Goal: Task Accomplishment & Management: Manage account settings

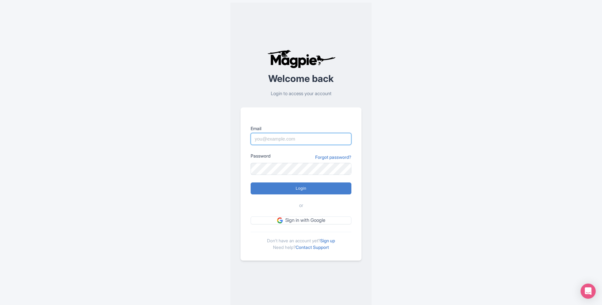
click at [296, 139] on input "Email" at bounding box center [300, 139] width 101 height 12
type input "mairtinog@lallytours.com"
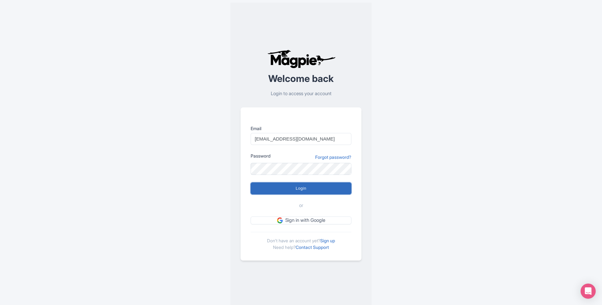
click at [318, 184] on input "Login" at bounding box center [300, 188] width 101 height 12
type input "Logging in..."
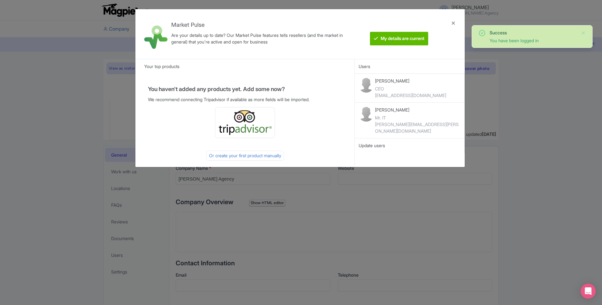
click at [452, 24] on div at bounding box center [453, 34] width 15 height 40
click at [453, 24] on li at bounding box center [334, 28] width 336 height 17
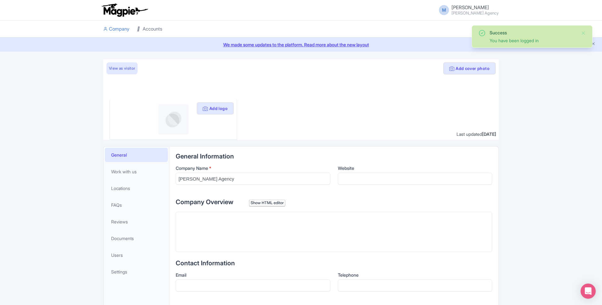
click at [146, 29] on link "Accounts" at bounding box center [149, 28] width 25 height 17
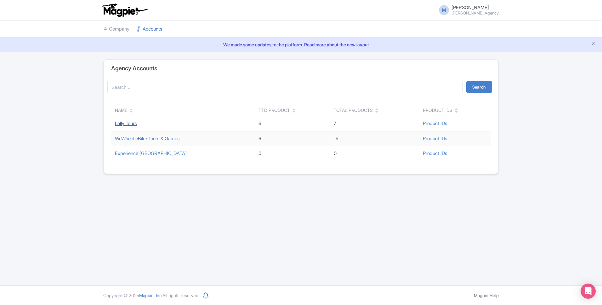
click at [122, 123] on link "Lally Tours" at bounding box center [126, 123] width 22 height 6
drag, startPoint x: 45, startPoint y: 121, endPoint x: 48, endPoint y: 71, distance: 49.5
click at [46, 120] on div "Agency Accounts Search Name TTD Product Total Products Product IDs Lally Tours …" at bounding box center [301, 116] width 602 height 115
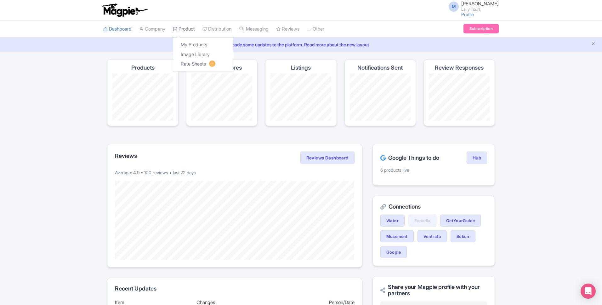
click at [193, 29] on link "Product" at bounding box center [184, 28] width 22 height 17
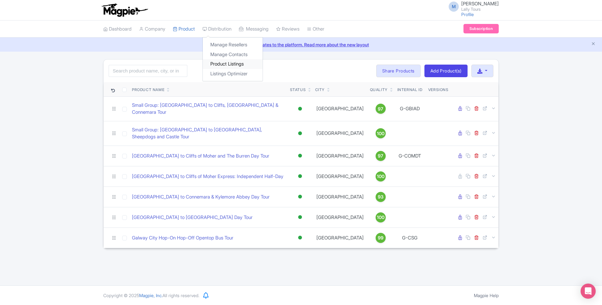
click at [222, 66] on link "Product Listings" at bounding box center [233, 64] width 60 height 10
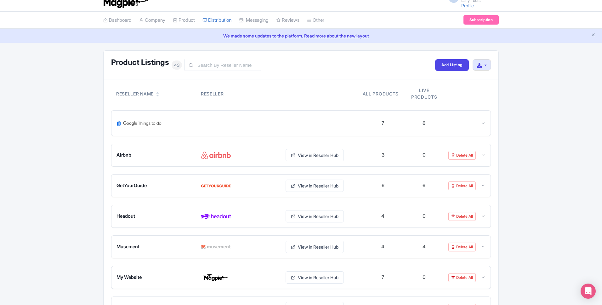
scroll to position [1, 0]
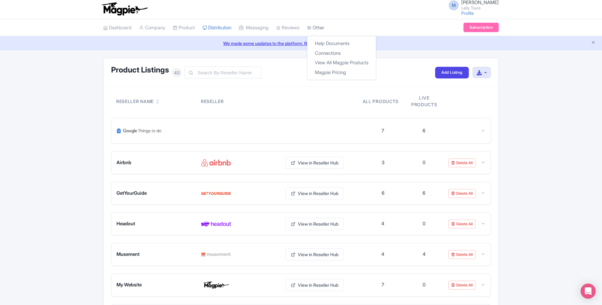
click at [324, 29] on link "Other" at bounding box center [315, 27] width 17 height 17
click at [334, 52] on link "Connections" at bounding box center [341, 53] width 69 height 10
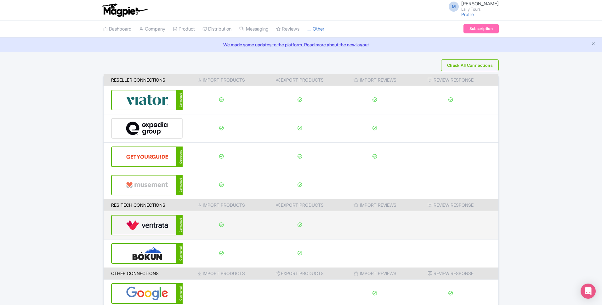
scroll to position [30, 0]
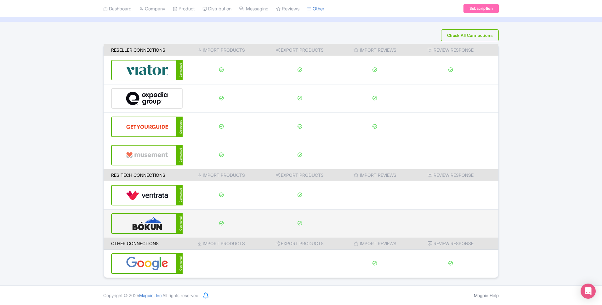
click at [148, 227] on img at bounding box center [147, 223] width 42 height 19
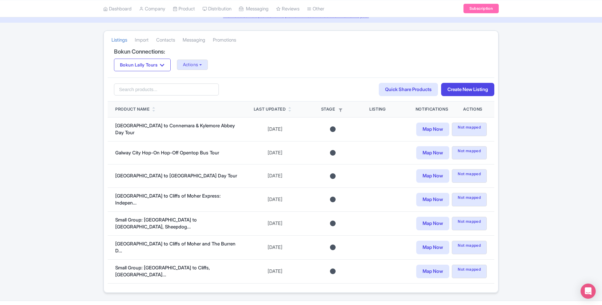
scroll to position [40, 0]
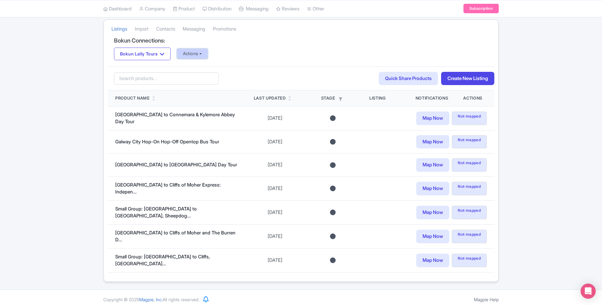
click at [208, 52] on button "Actions" at bounding box center [192, 53] width 31 height 10
click at [208, 66] on link "Update Connection" at bounding box center [217, 67] width 81 height 10
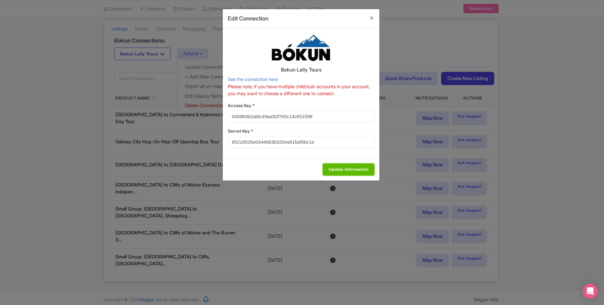
click at [342, 169] on input "Update Information" at bounding box center [349, 169] width 52 height 12
type input "Update Information"
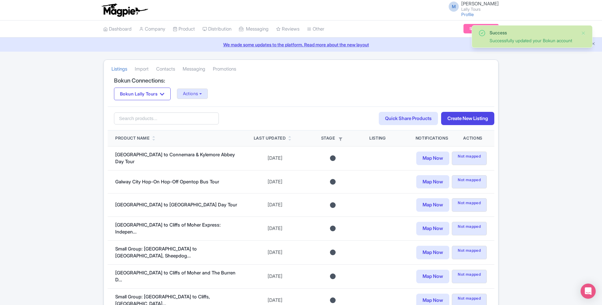
click at [70, 152] on div "Success Successfully updated your Bokun account Listings [GEOGRAPHIC_DATA] Cont…" at bounding box center [301, 190] width 602 height 262
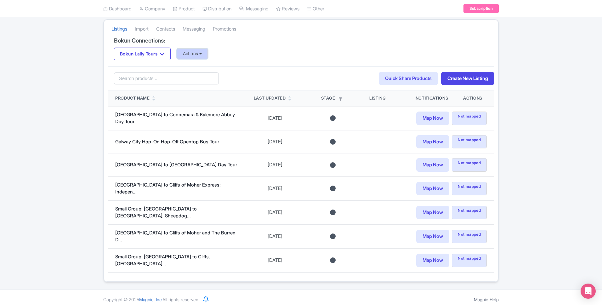
click at [184, 53] on button "Actions" at bounding box center [192, 53] width 31 height 10
click at [193, 64] on link "Update Connection" at bounding box center [217, 67] width 81 height 10
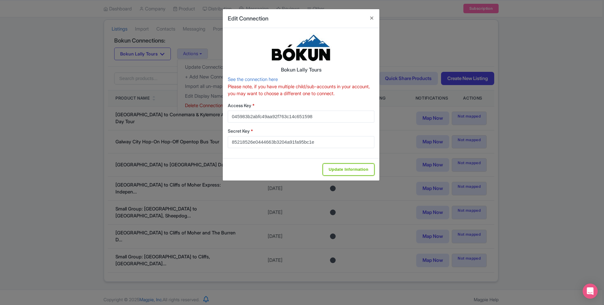
click at [334, 172] on input "Update Information" at bounding box center [349, 169] width 52 height 12
type input "Update Information"
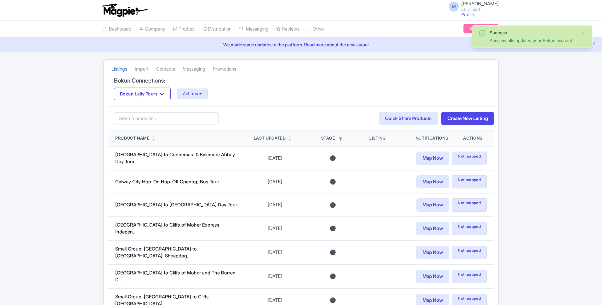
scroll to position [40, 0]
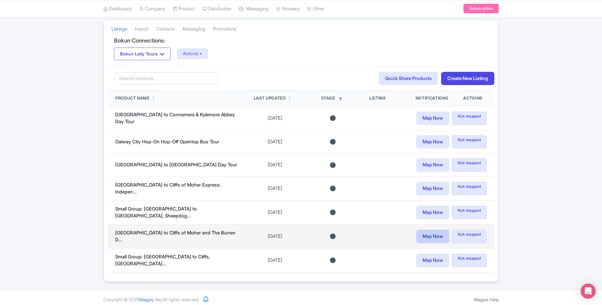
click at [431, 233] on link "Map Now" at bounding box center [432, 236] width 33 height 14
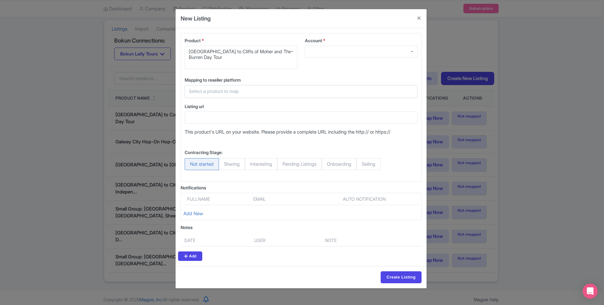
click at [226, 92] on input "text" at bounding box center [297, 91] width 217 height 7
click at [326, 52] on div at bounding box center [361, 52] width 113 height 12
click at [411, 53] on div at bounding box center [361, 52] width 113 height 12
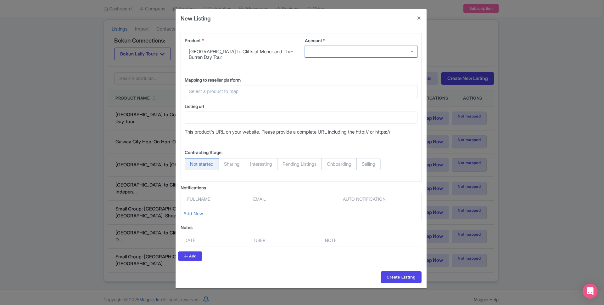
drag, startPoint x: 411, startPoint y: 53, endPoint x: 362, endPoint y: 53, distance: 49.7
click at [410, 53] on div at bounding box center [361, 52] width 113 height 12
click at [186, 41] on span "Product" at bounding box center [193, 40] width 16 height 5
click at [189, 60] on input "Product *" at bounding box center [189, 63] width 1 height 6
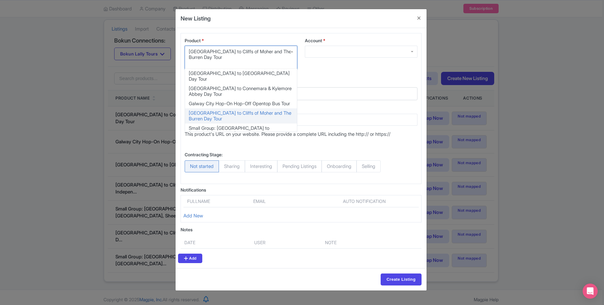
drag, startPoint x: 217, startPoint y: 36, endPoint x: 234, endPoint y: 37, distance: 16.7
click at [218, 36] on div "Product * Galway to Cliffs of Moher and The Burren Day Tour Galway to Cliffs of…" at bounding box center [301, 108] width 241 height 151
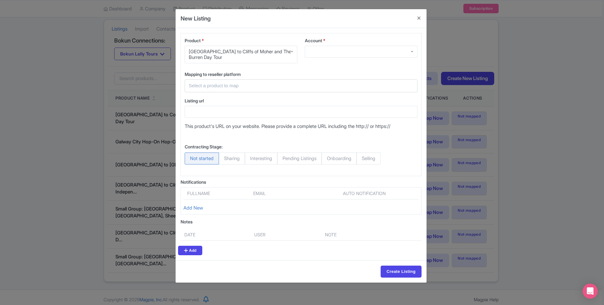
click at [247, 52] on div "[GEOGRAPHIC_DATA] to Cliffs of Moher and The Burren Day Tour" at bounding box center [241, 54] width 104 height 11
drag, startPoint x: 248, startPoint y: 41, endPoint x: 309, endPoint y: 49, distance: 61.9
click at [248, 41] on label "Product *" at bounding box center [241, 40] width 113 height 7
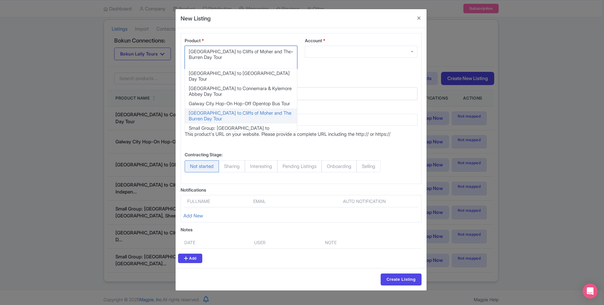
click at [309, 49] on input "Account *" at bounding box center [309, 52] width 1 height 6
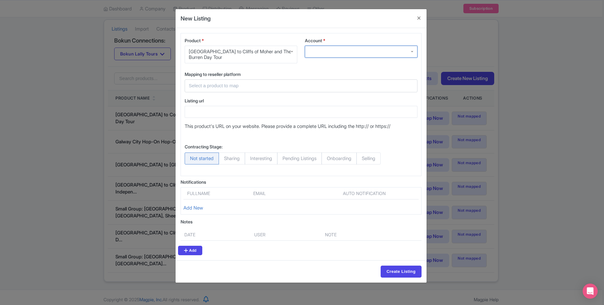
drag, startPoint x: 309, startPoint y: 49, endPoint x: 374, endPoint y: 50, distance: 65.1
click at [312, 49] on div at bounding box center [361, 52] width 113 height 12
click at [406, 52] on div at bounding box center [361, 52] width 113 height 12
click at [408, 52] on div at bounding box center [361, 52] width 113 height 12
click at [284, 62] on div "[GEOGRAPHIC_DATA] to Cliffs of Moher and The Burren Day Tour" at bounding box center [241, 55] width 113 height 18
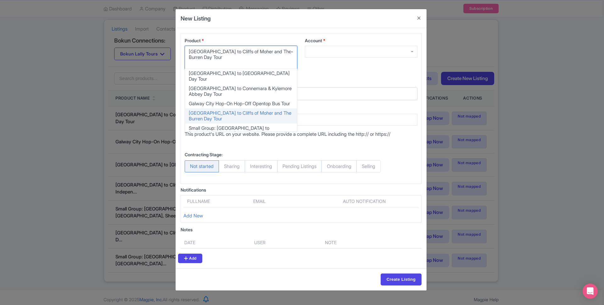
click at [334, 56] on div at bounding box center [361, 52] width 113 height 12
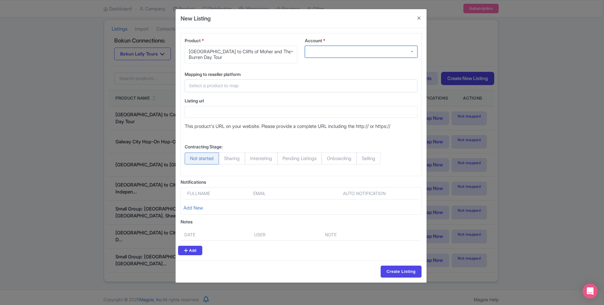
drag, startPoint x: 336, startPoint y: 52, endPoint x: 347, endPoint y: 52, distance: 11.3
click at [338, 52] on div at bounding box center [361, 52] width 113 height 12
click at [229, 87] on input "text" at bounding box center [297, 85] width 217 height 7
click at [418, 20] on button "Close" at bounding box center [419, 18] width 15 height 18
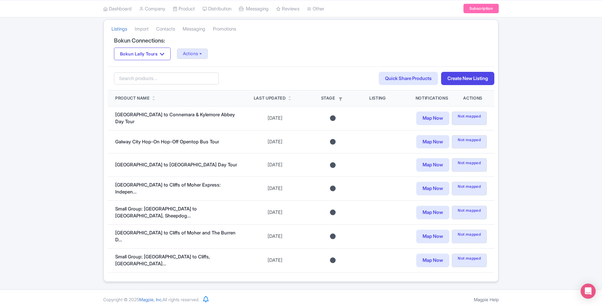
click at [79, 122] on div "Success Successfully updated your Bokun account Listings [GEOGRAPHIC_DATA] Cont…" at bounding box center [301, 150] width 602 height 262
click at [354, 82] on div "Search Quick Share Products Create New Listing" at bounding box center [301, 78] width 386 height 24
click at [379, 82] on link "Quick Share Products" at bounding box center [408, 79] width 59 height 14
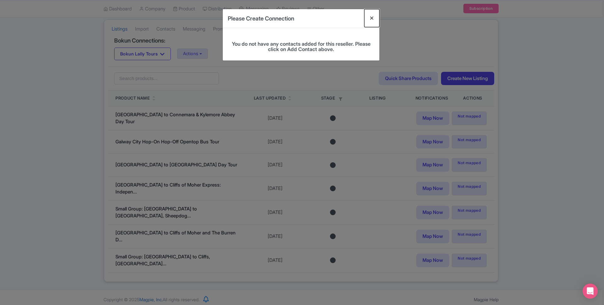
click at [370, 16] on button "Close" at bounding box center [371, 18] width 15 height 18
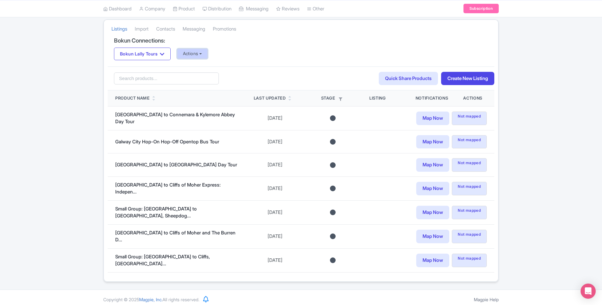
click at [187, 54] on button "Actions" at bounding box center [192, 53] width 31 height 10
click at [191, 66] on link "Update Connection" at bounding box center [217, 67] width 81 height 10
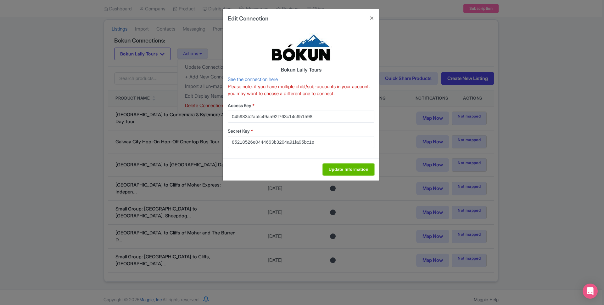
click at [354, 169] on input "Update Information" at bounding box center [349, 169] width 52 height 12
type input "Update Information"
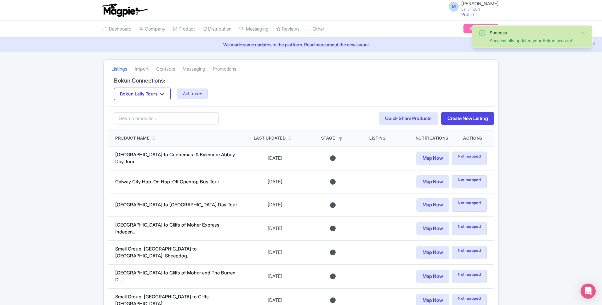
scroll to position [40, 0]
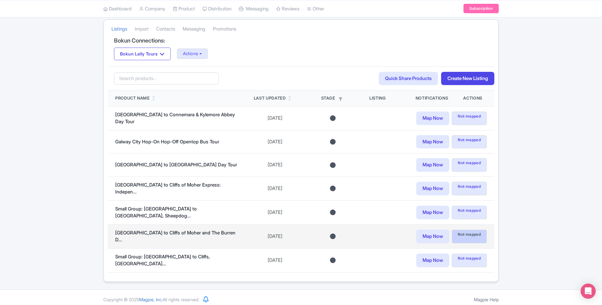
click at [461, 233] on span "Not mapped" at bounding box center [469, 236] width 35 height 14
click at [432, 233] on link "Map Now" at bounding box center [432, 236] width 33 height 14
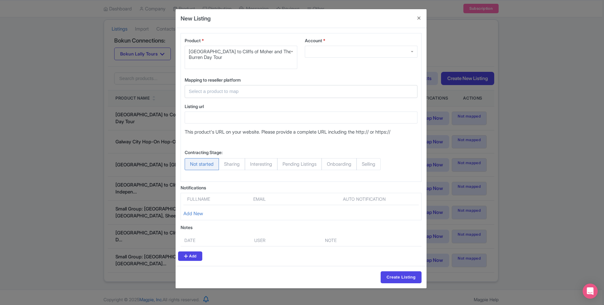
click at [259, 89] on input "text" at bounding box center [297, 91] width 217 height 7
click at [343, 51] on div at bounding box center [361, 52] width 113 height 12
click at [251, 55] on div "[GEOGRAPHIC_DATA] to Cliffs of Moher and The Burren Day Tour" at bounding box center [241, 54] width 104 height 11
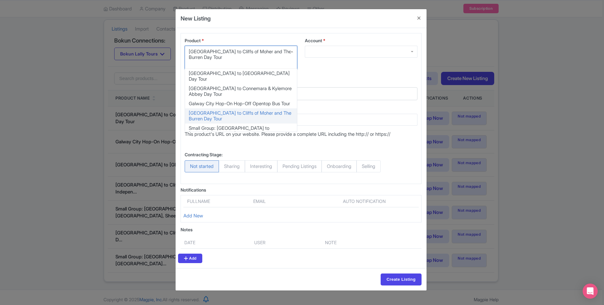
drag, startPoint x: 245, startPoint y: 117, endPoint x: 272, endPoint y: 102, distance: 31.7
click at [245, 117] on div "Product * Galway to Cliffs of Moher and The Burren Day Tour Galway to Cliffs of…" at bounding box center [301, 108] width 241 height 151
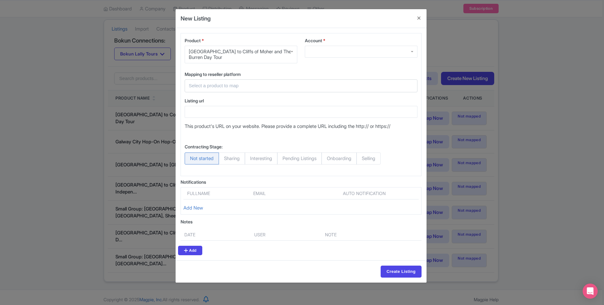
click at [322, 54] on div at bounding box center [361, 52] width 113 height 12
drag, startPoint x: 406, startPoint y: 51, endPoint x: 411, endPoint y: 51, distance: 4.4
click at [407, 51] on div at bounding box center [361, 52] width 113 height 12
click at [413, 51] on div at bounding box center [361, 52] width 113 height 12
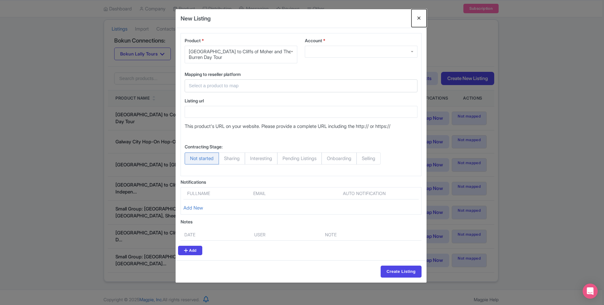
drag, startPoint x: 416, startPoint y: 20, endPoint x: 434, endPoint y: 22, distance: 18.5
click at [416, 20] on button "Close" at bounding box center [419, 18] width 15 height 18
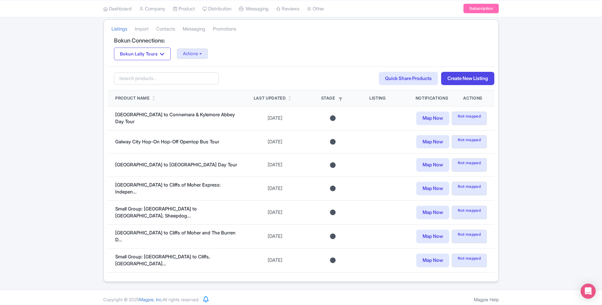
click at [546, 31] on div "Success Successfully updated your Bokun account Listings Import Contacts Messag…" at bounding box center [301, 150] width 602 height 262
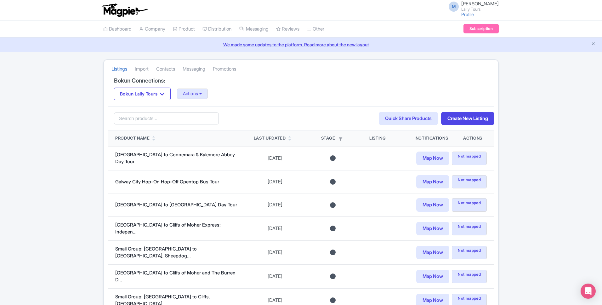
click at [72, 135] on div "Success Successfully updated your Bokun account Listings Import Contacts Messag…" at bounding box center [301, 190] width 602 height 262
drag, startPoint x: 89, startPoint y: 116, endPoint x: 80, endPoint y: 91, distance: 27.2
click at [90, 115] on div "Success Successfully updated your Bokun account Listings Import Contacts Messag…" at bounding box center [301, 190] width 602 height 262
drag, startPoint x: 88, startPoint y: 108, endPoint x: 89, endPoint y: 84, distance: 23.9
click at [87, 107] on div "Success Successfully updated your Bokun account Listings Import Contacts Messag…" at bounding box center [301, 190] width 602 height 262
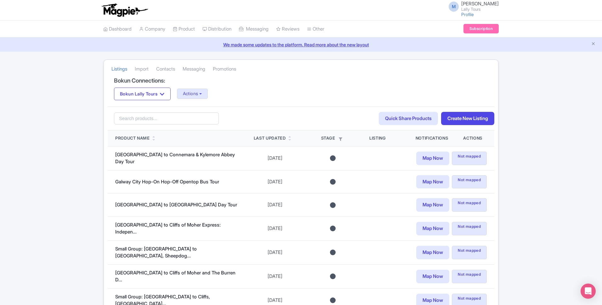
click at [60, 83] on div "Success Successfully updated your Bokun account Listings Import Contacts Messag…" at bounding box center [301, 190] width 602 height 262
click at [190, 92] on button "Actions" at bounding box center [192, 93] width 31 height 10
click at [203, 103] on link "Update Connection" at bounding box center [217, 107] width 81 height 10
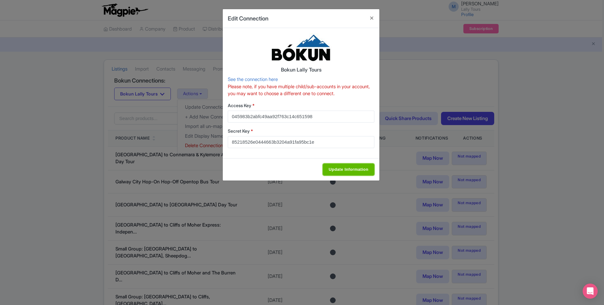
click at [337, 172] on input "Update Information" at bounding box center [349, 169] width 52 height 12
type input "Update Information"
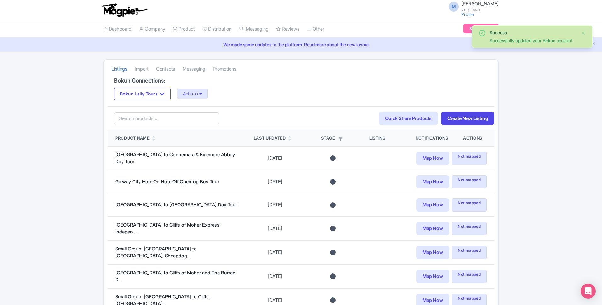
scroll to position [40, 0]
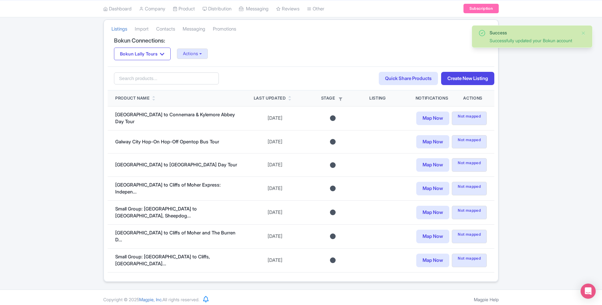
click at [117, 128] on td "[GEOGRAPHIC_DATA] to Connemara & Kylemore Abbey Day Tour" at bounding box center [177, 118] width 138 height 24
drag, startPoint x: 80, startPoint y: 121, endPoint x: 83, endPoint y: 119, distance: 4.5
click at [80, 121] on div "Success Successfully updated your Bokun account Listings [GEOGRAPHIC_DATA] Cont…" at bounding box center [301, 150] width 602 height 262
click at [85, 89] on div "Success Successfully updated your Bokun account Listings [GEOGRAPHIC_DATA] Cont…" at bounding box center [301, 150] width 602 height 262
click at [84, 90] on div "Success Successfully updated your Bokun account Listings [GEOGRAPHIC_DATA] Cont…" at bounding box center [301, 150] width 602 height 262
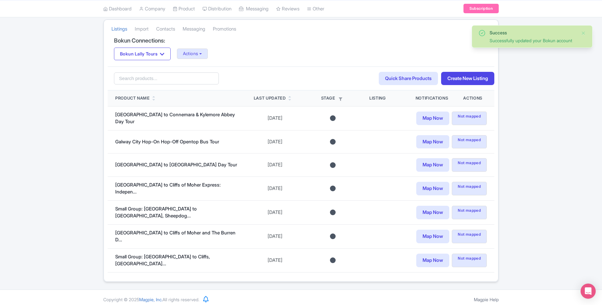
click at [89, 76] on div "Success Successfully updated your Bokun account Listings [GEOGRAPHIC_DATA] Cont…" at bounding box center [301, 150] width 602 height 262
